Goal: Task Accomplishment & Management: Manage account settings

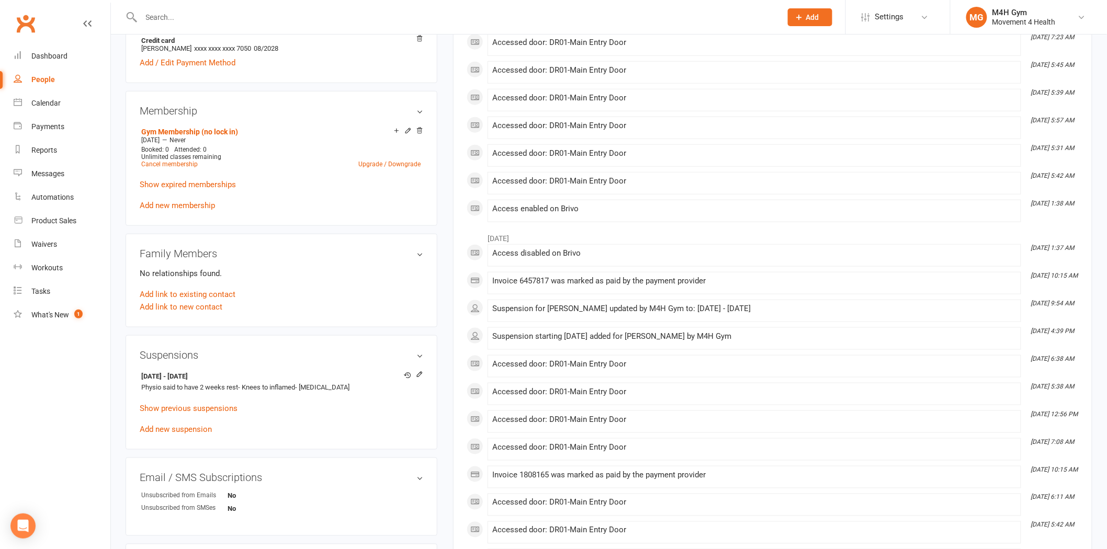
click at [212, 17] on input "text" at bounding box center [456, 17] width 636 height 15
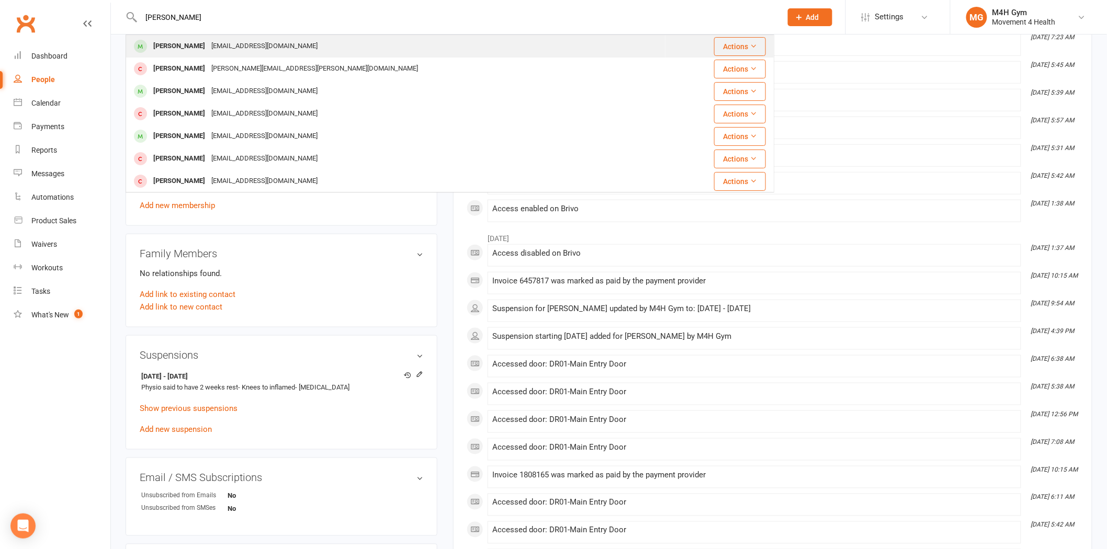
type input "[PERSON_NAME]"
click at [223, 45] on div "[EMAIL_ADDRESS][DOMAIN_NAME]" at bounding box center [264, 46] width 112 height 15
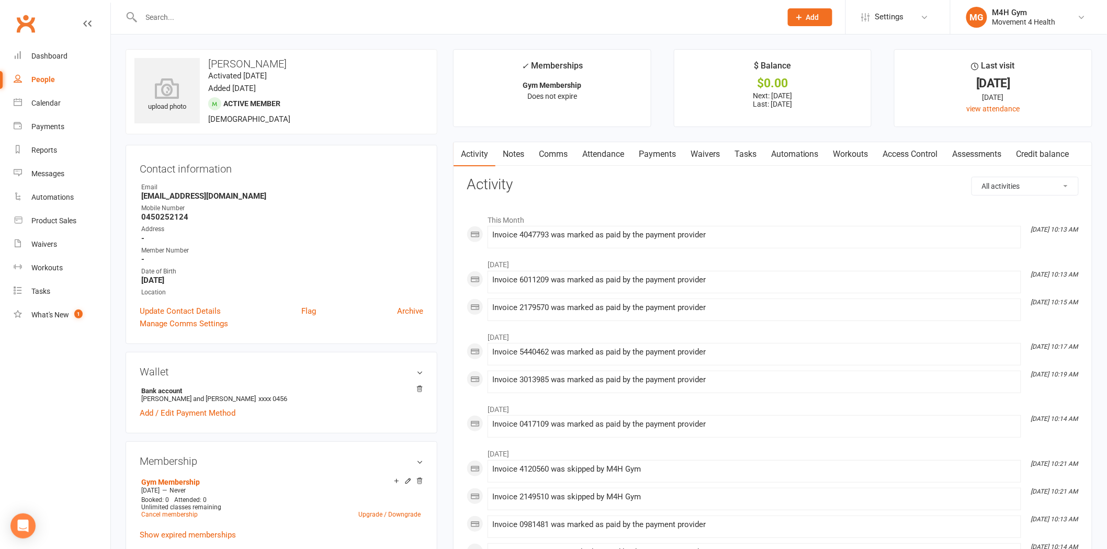
scroll to position [232, 0]
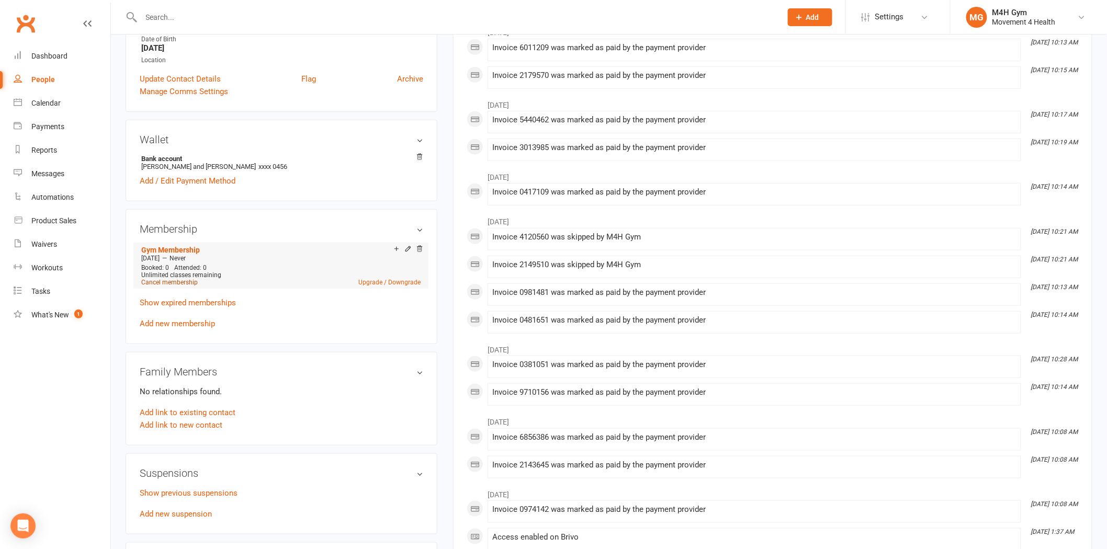
click at [181, 281] on link "Cancel membership" at bounding box center [169, 282] width 56 height 7
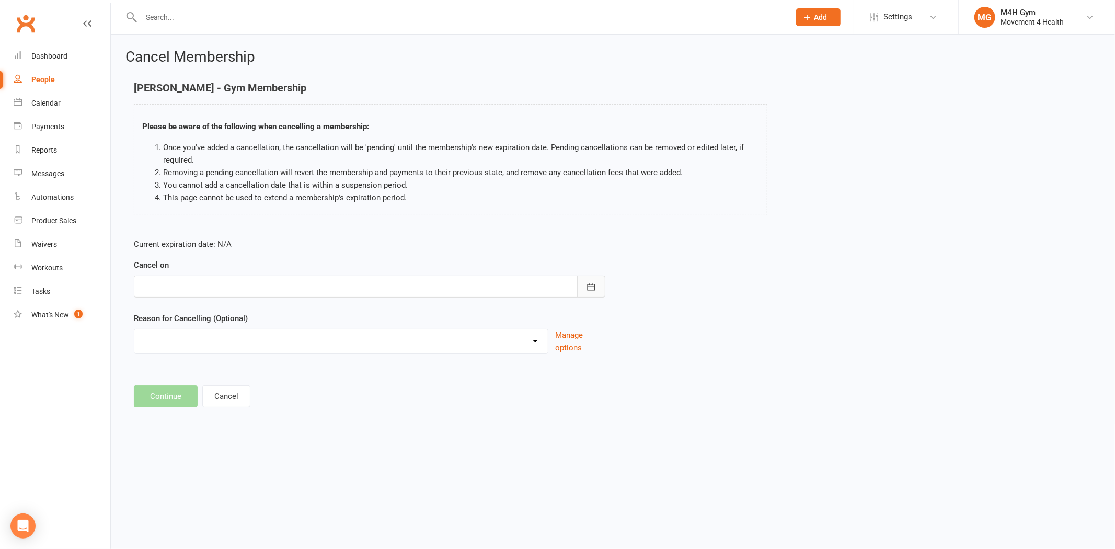
click at [591, 282] on icon "button" at bounding box center [591, 287] width 10 height 10
click at [282, 368] on button "12" at bounding box center [291, 372] width 22 height 19
type input "[DATE]"
click at [277, 349] on select "Holiday Injury Other reason" at bounding box center [341, 339] width 414 height 21
click at [264, 346] on select "Holiday Injury Other reason" at bounding box center [341, 339] width 414 height 21
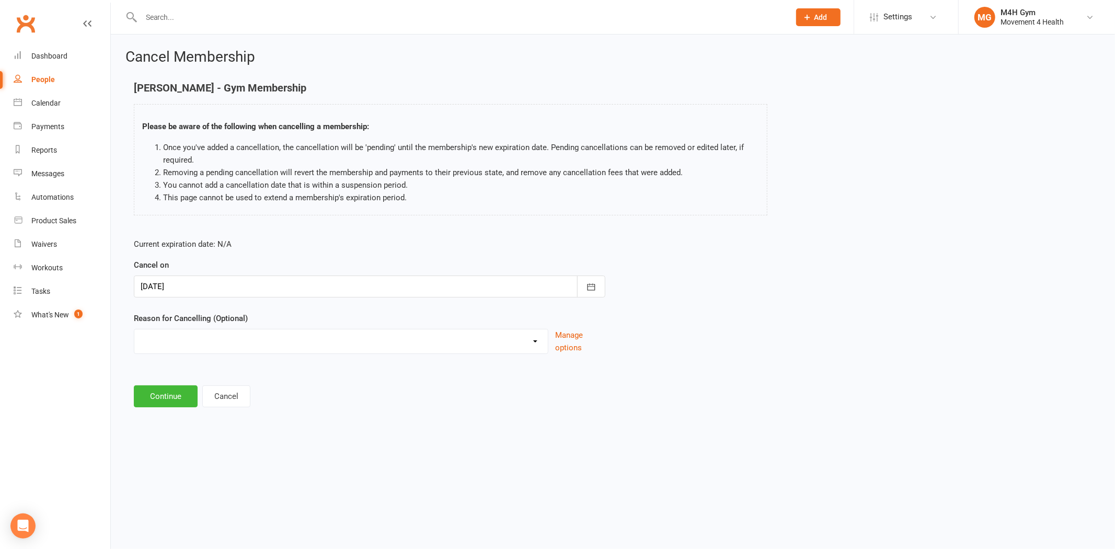
drag, startPoint x: 542, startPoint y: 338, endPoint x: 531, endPoint y: 349, distance: 15.9
click at [542, 338] on select "Holiday Injury Other reason" at bounding box center [341, 339] width 414 height 21
select select "2"
click at [134, 329] on select "Holiday Injury Other reason" at bounding box center [341, 339] width 414 height 21
click at [247, 390] on input at bounding box center [370, 396] width 472 height 22
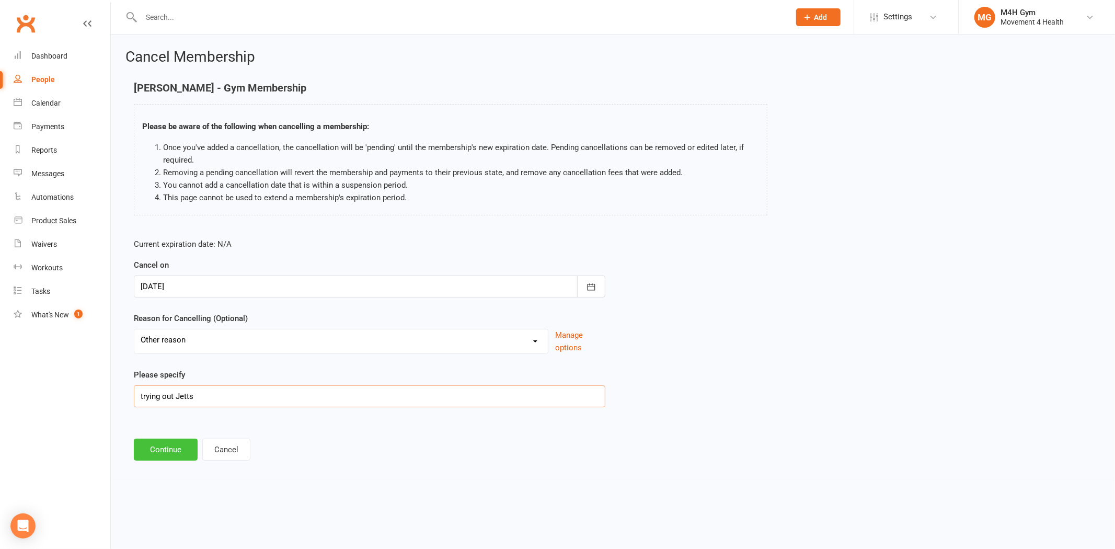
type input "trying out Jetts"
click at [179, 448] on button "Continue" at bounding box center [166, 450] width 64 height 22
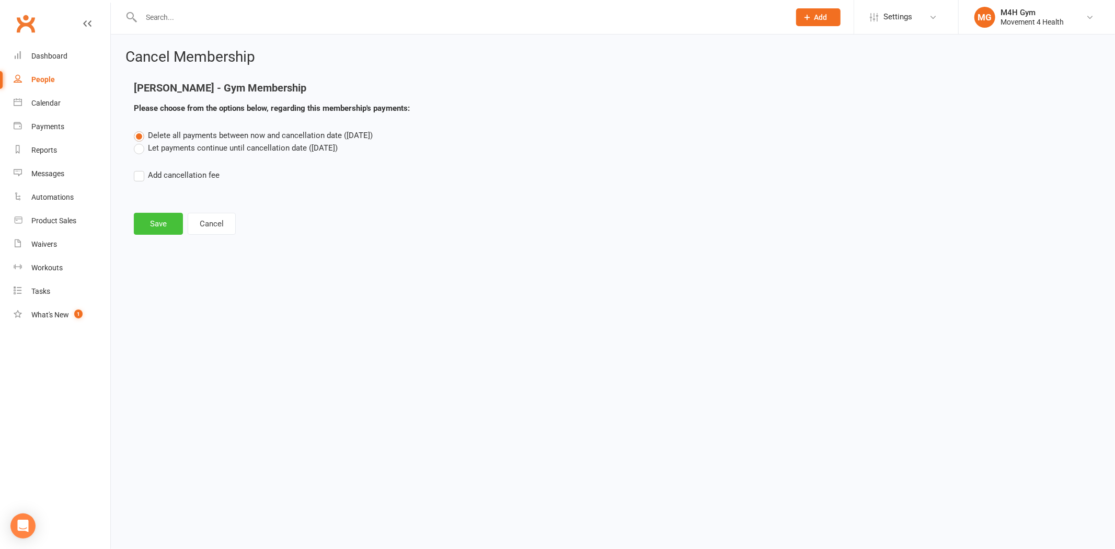
click at [158, 220] on button "Save" at bounding box center [158, 224] width 49 height 22
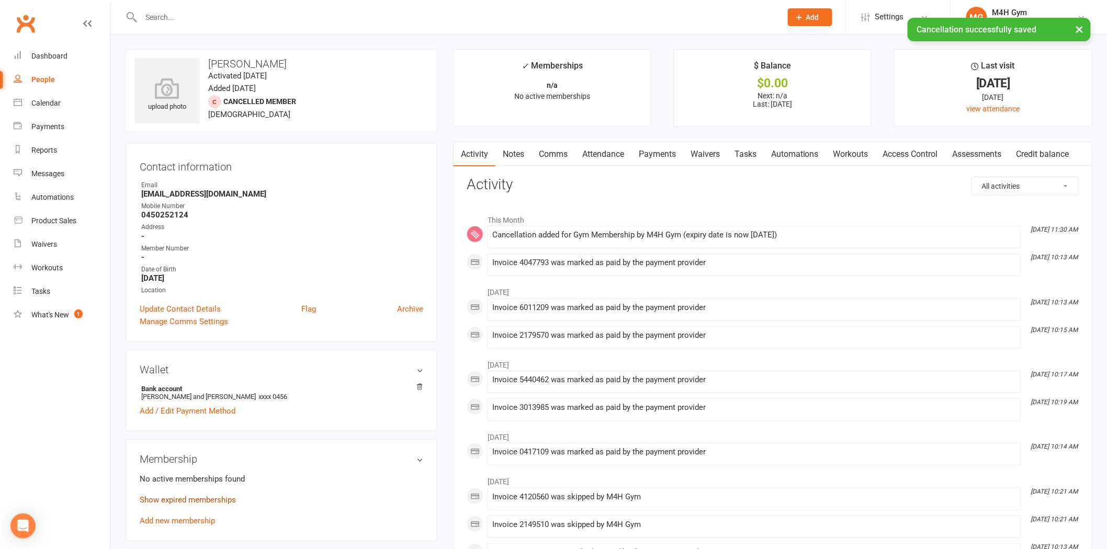
click at [204, 499] on link "Show expired memberships" at bounding box center [188, 499] width 96 height 9
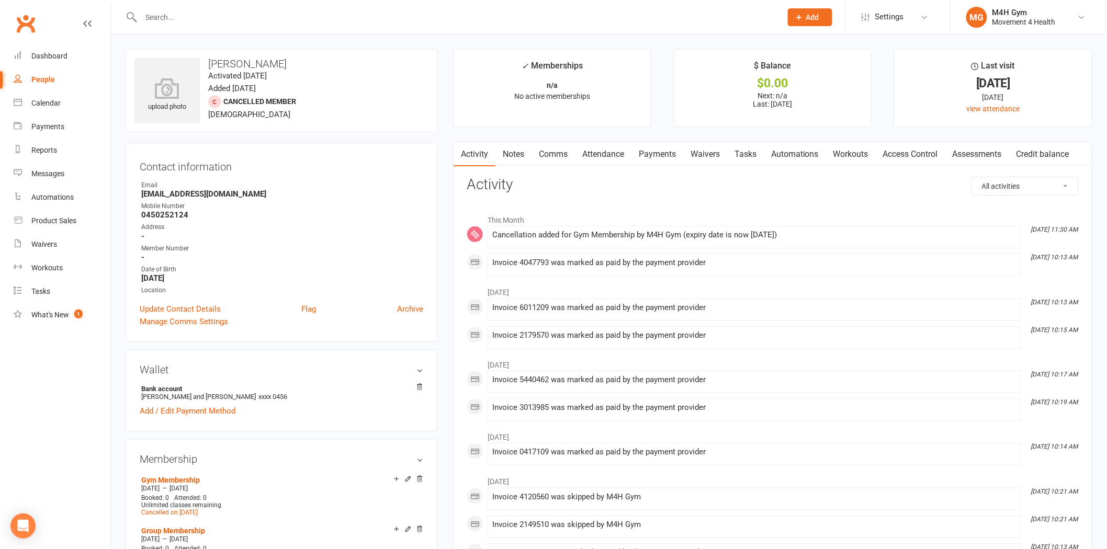
click at [187, 12] on input "text" at bounding box center [456, 17] width 636 height 15
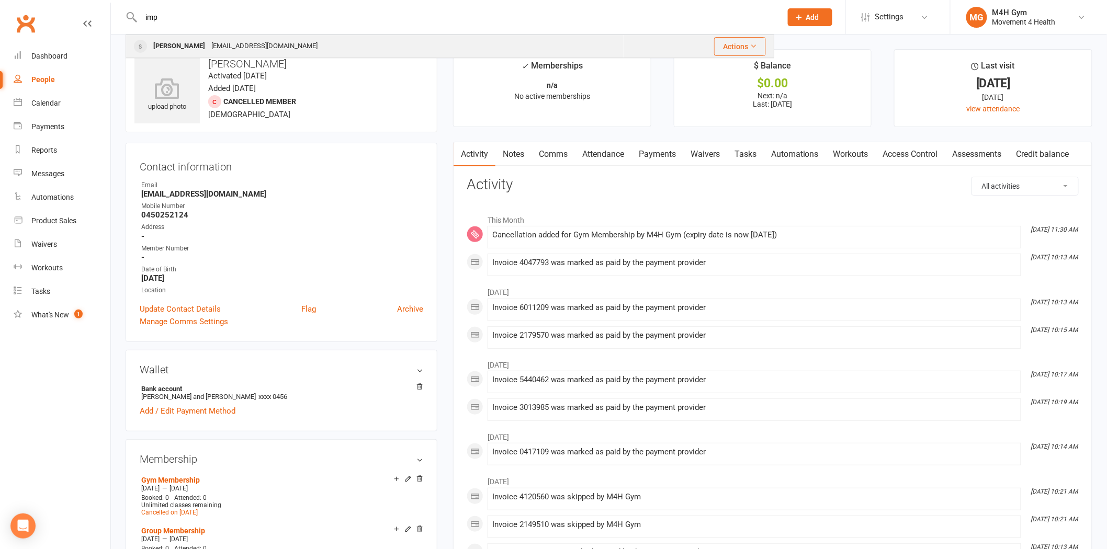
type input "imp"
click at [192, 43] on div "[PERSON_NAME]" at bounding box center [179, 46] width 58 height 15
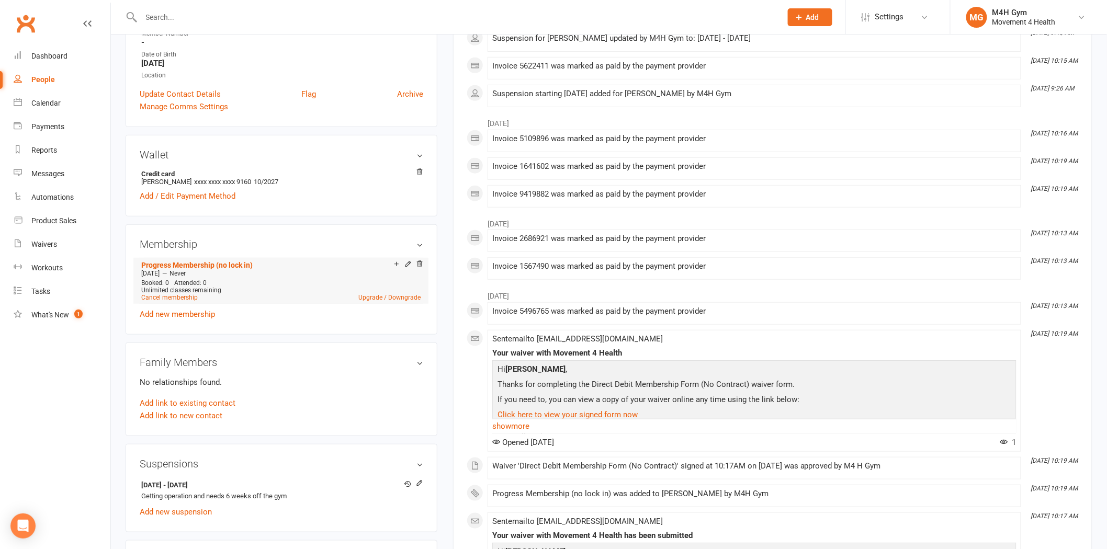
scroll to position [290, 0]
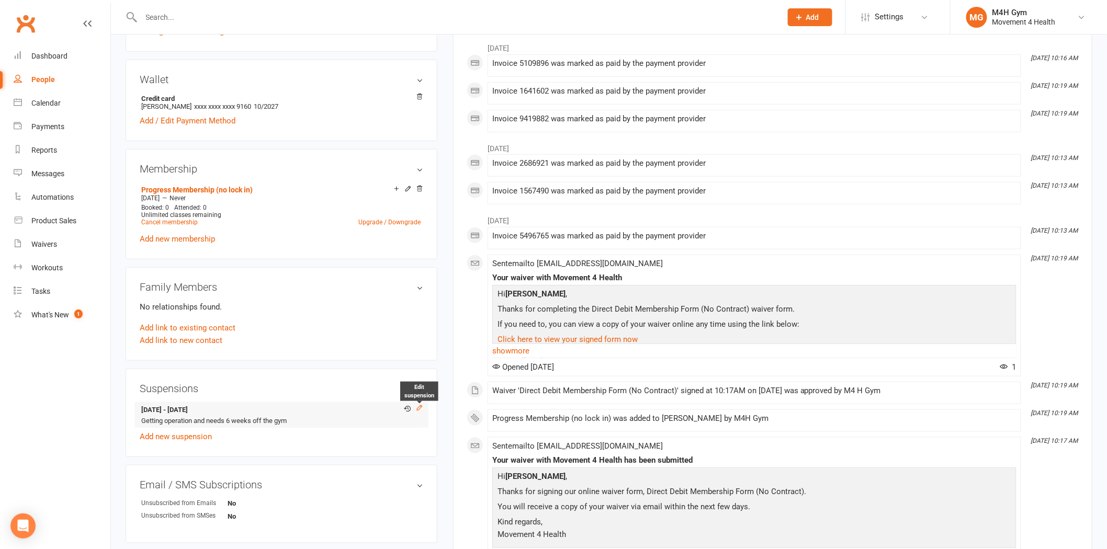
click at [417, 406] on icon at bounding box center [419, 407] width 7 height 7
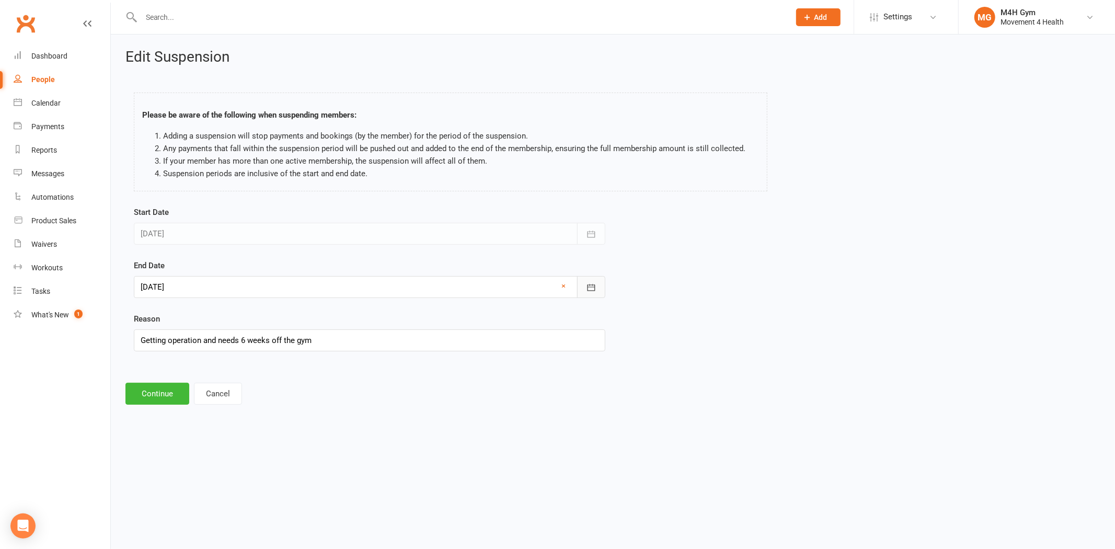
click at [595, 290] on icon "button" at bounding box center [591, 287] width 10 height 10
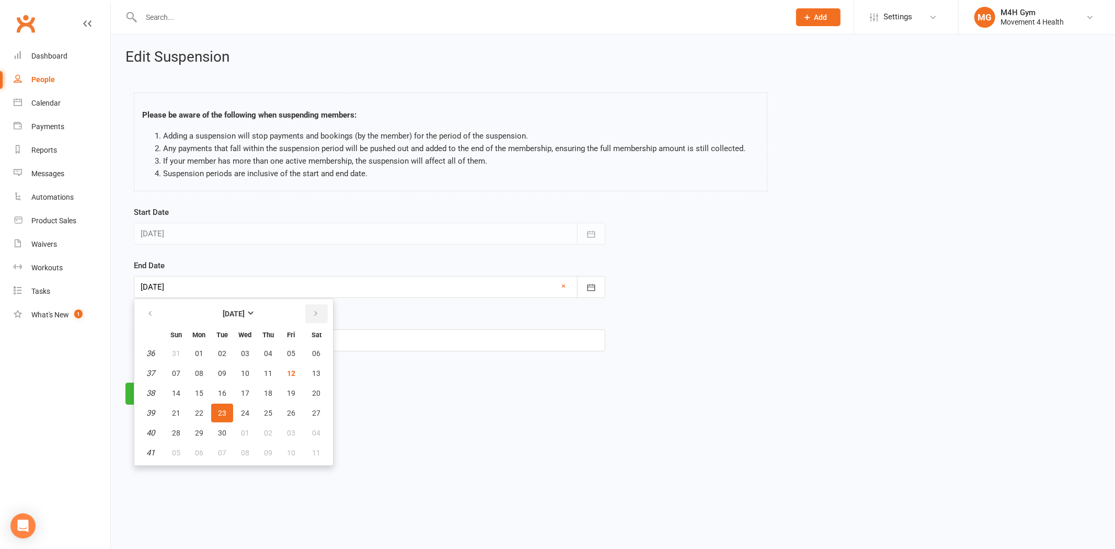
click at [314, 312] on icon "button" at bounding box center [315, 314] width 7 height 8
click at [267, 391] on span "16" at bounding box center [268, 393] width 8 height 8
type input "[DATE]"
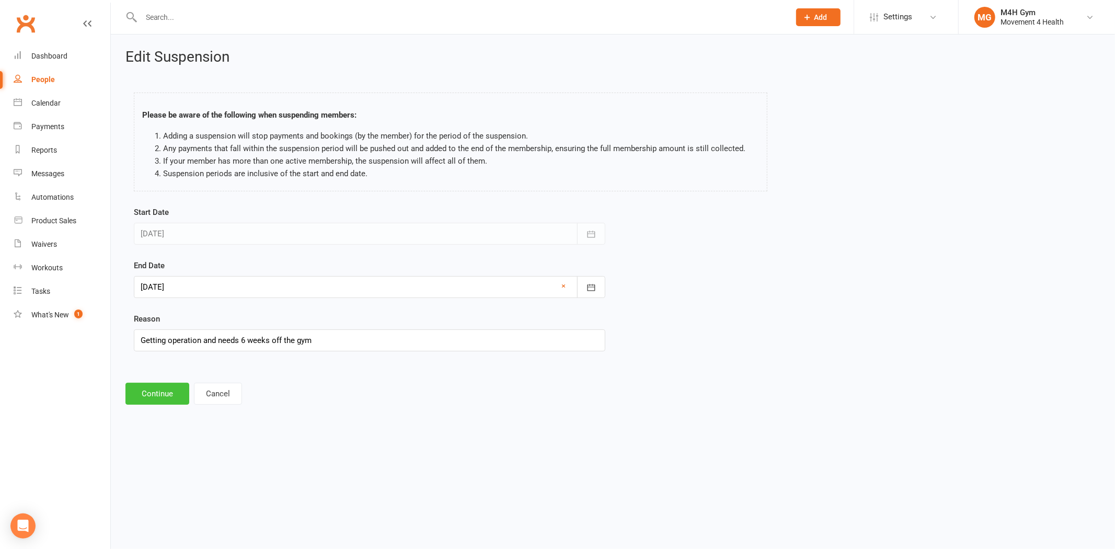
click at [174, 394] on button "Continue" at bounding box center [158, 394] width 64 height 22
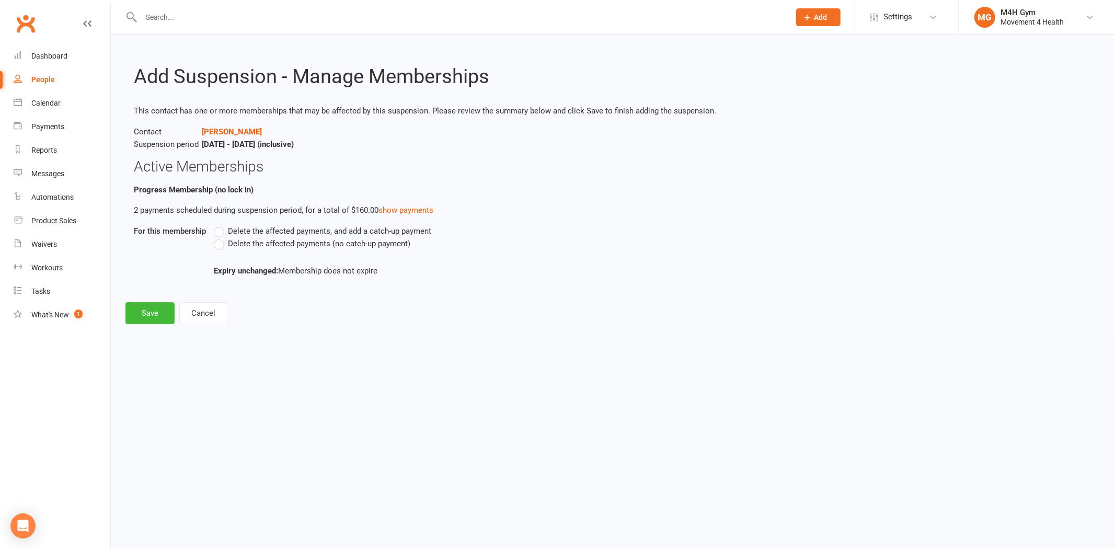
click at [276, 246] on span "Delete the affected payments (no catch-up payment)" at bounding box center [319, 242] width 183 height 11
click at [221, 237] on input "Delete the affected payments (no catch-up payment)" at bounding box center [217, 237] width 7 height 0
click at [161, 312] on button "Save" at bounding box center [150, 313] width 49 height 22
